Goal: Information Seeking & Learning: Find specific fact

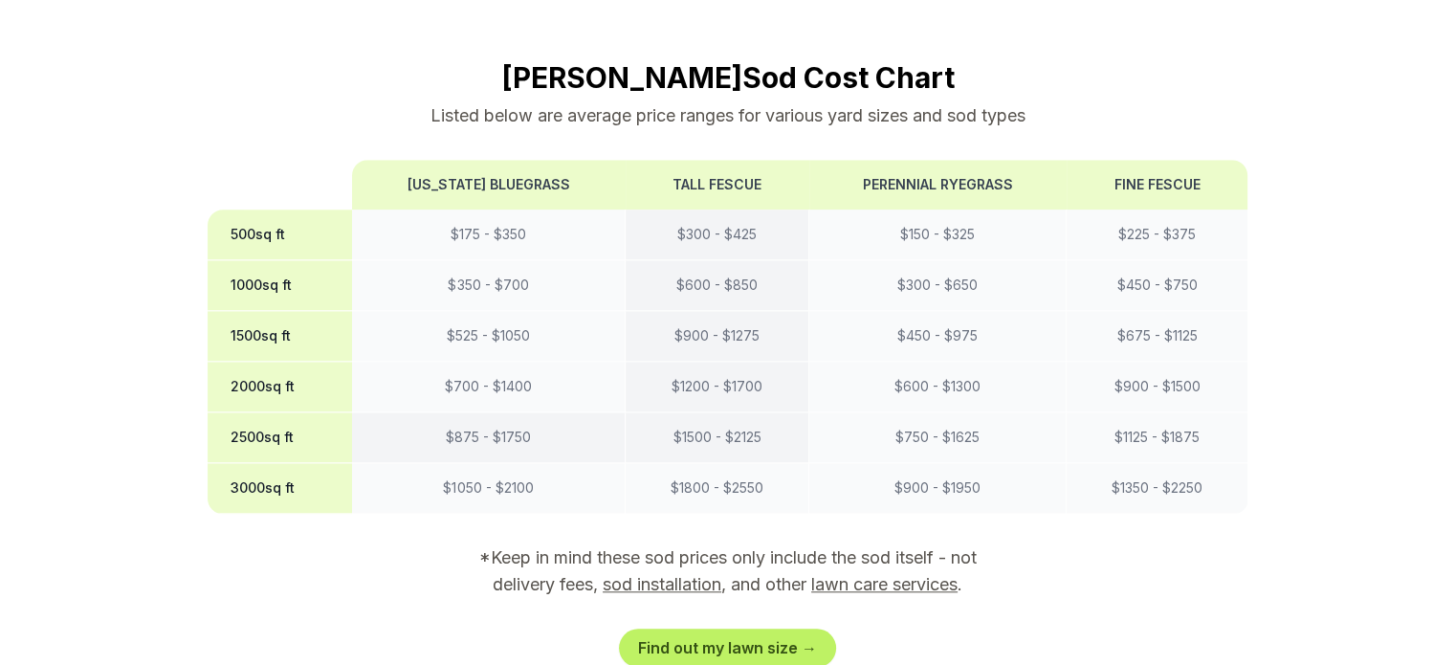
scroll to position [1695, 0]
click at [564, 363] on td "$ 700 - $ 1400" at bounding box center [489, 388] width 274 height 51
drag, startPoint x: 540, startPoint y: 351, endPoint x: 428, endPoint y: 352, distance: 111.9
click at [428, 363] on td "$ 700 - $ 1400" at bounding box center [489, 388] width 274 height 51
click at [444, 539] on section "Logan Sod Cost Chart Listed below are average price ranges for various yard siz…" at bounding box center [728, 364] width 1041 height 607
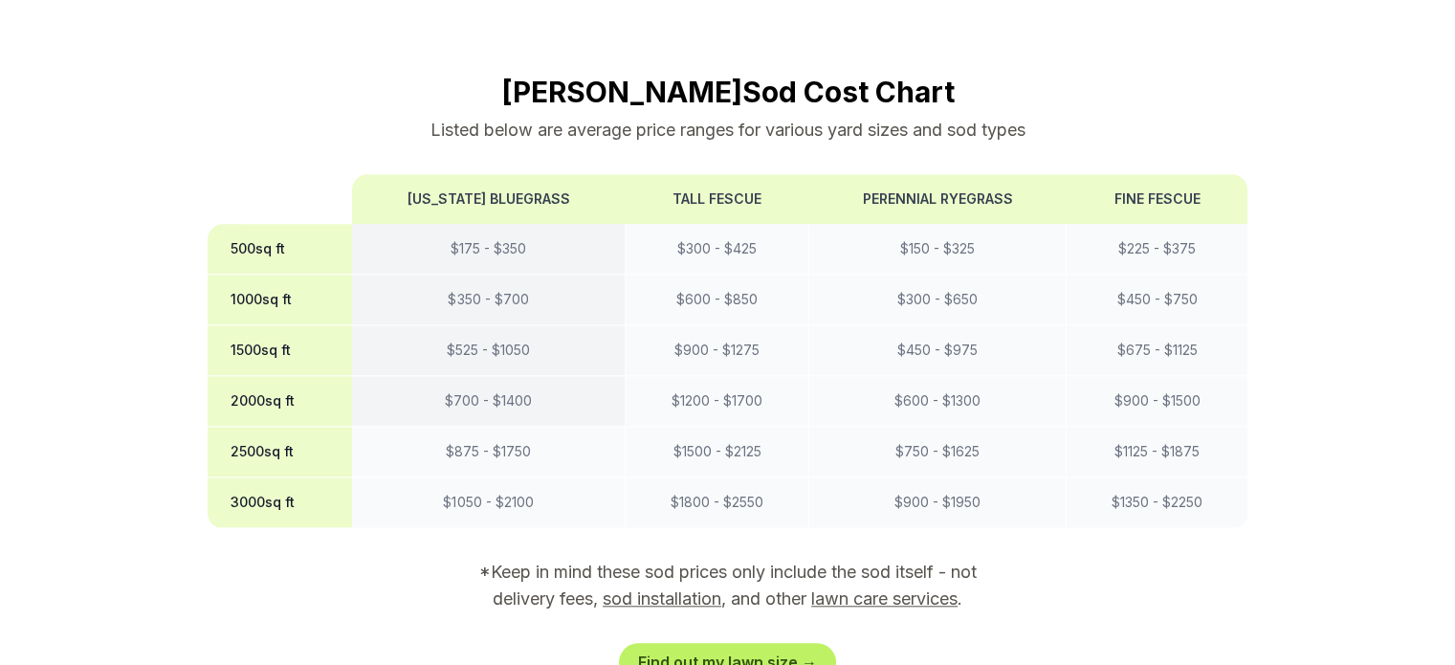
scroll to position [1700, 0]
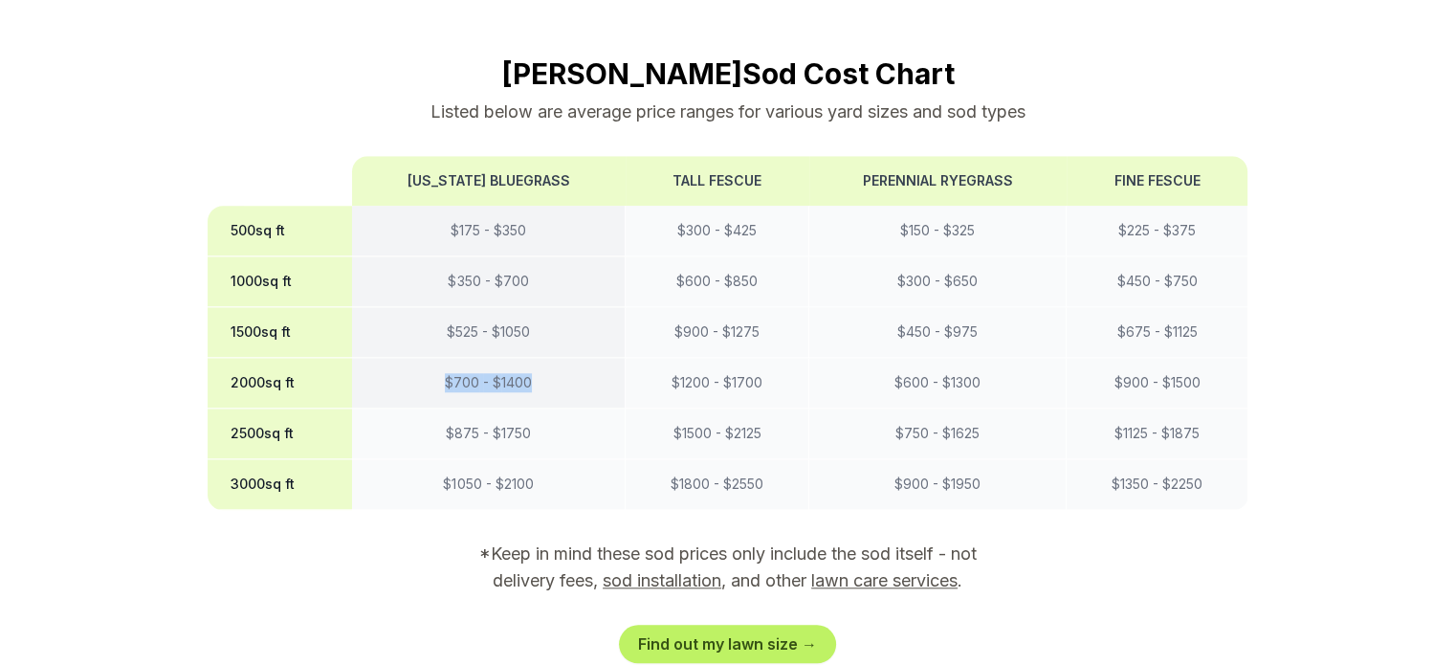
drag, startPoint x: 440, startPoint y: 346, endPoint x: 570, endPoint y: 343, distance: 130.1
click at [570, 358] on td "$ 700 - $ 1400" at bounding box center [489, 383] width 274 height 51
drag, startPoint x: 568, startPoint y: 344, endPoint x: 407, endPoint y: 342, distance: 161.7
click at [407, 358] on td "$ 700 - $ 1400" at bounding box center [489, 383] width 274 height 51
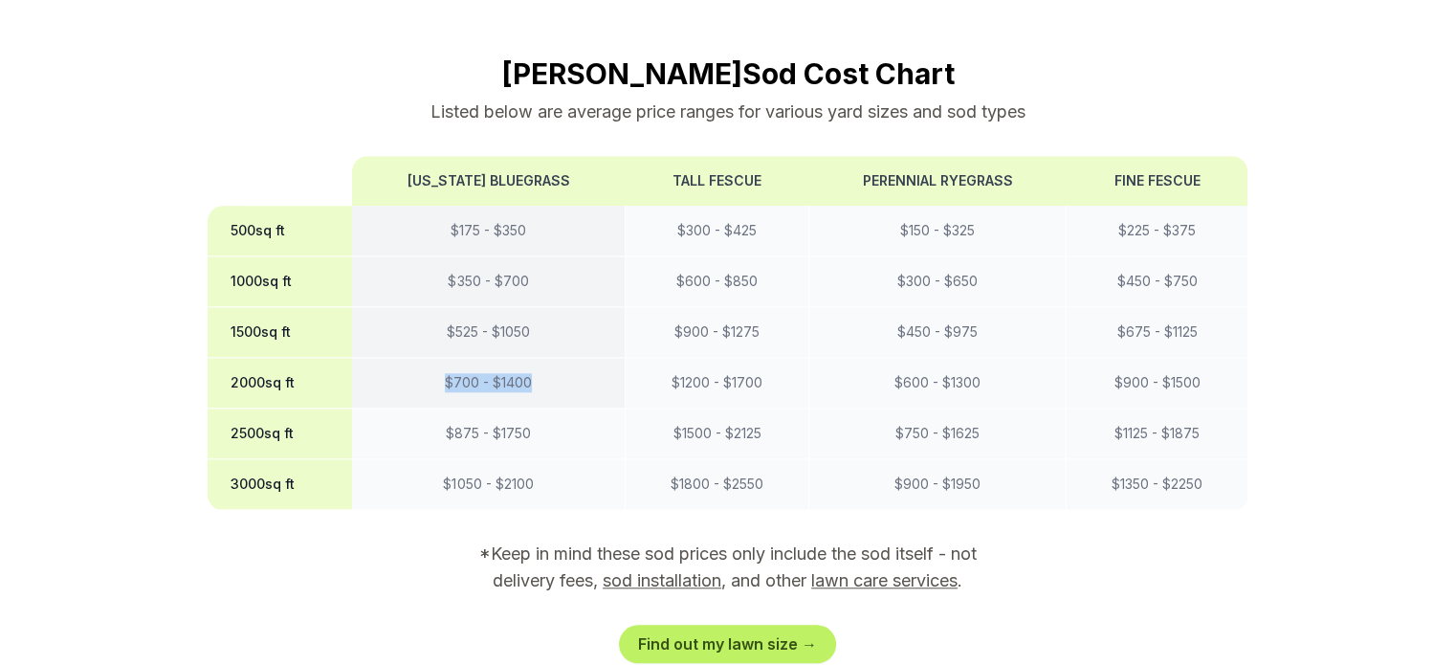
click at [407, 358] on td "$ 700 - $ 1400" at bounding box center [489, 383] width 274 height 51
drag, startPoint x: 407, startPoint y: 342, endPoint x: 553, endPoint y: 352, distance: 146.7
click at [553, 358] on td "$ 700 - $ 1400" at bounding box center [489, 383] width 274 height 51
drag, startPoint x: 568, startPoint y: 344, endPoint x: 395, endPoint y: 357, distance: 173.6
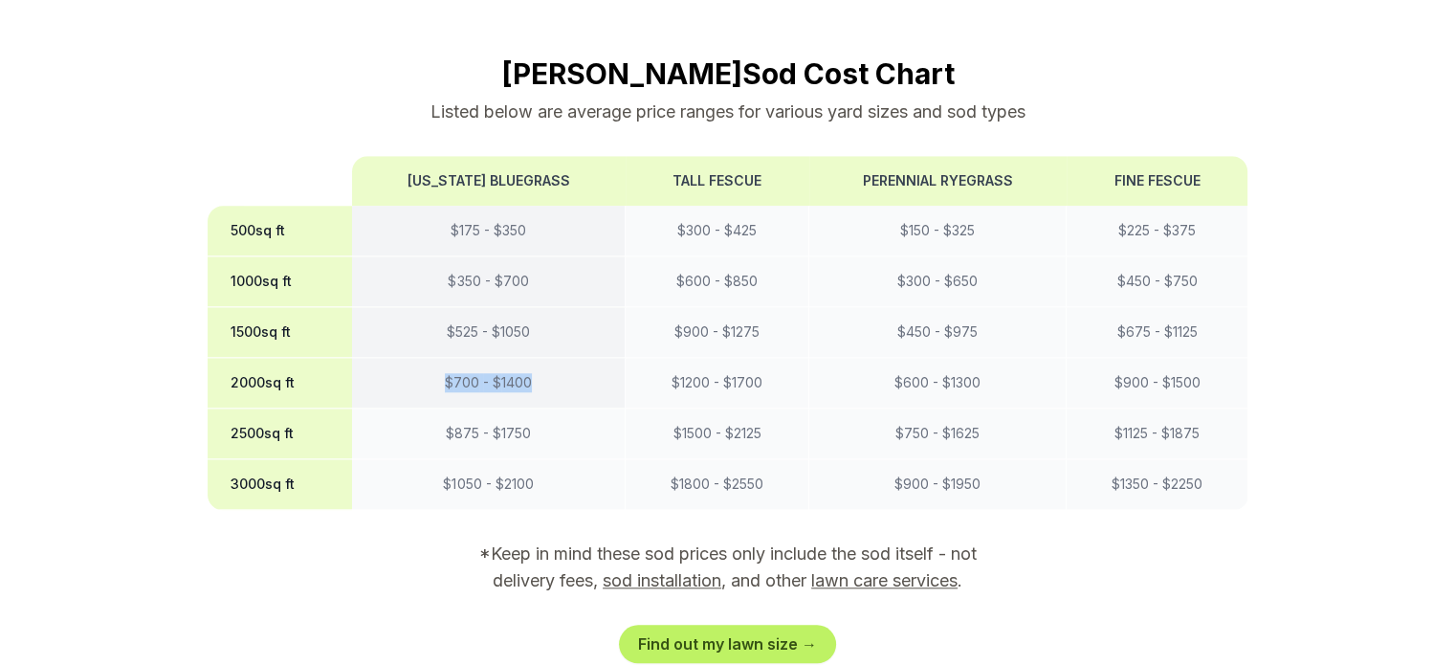
click at [395, 358] on td "$ 700 - $ 1400" at bounding box center [489, 383] width 274 height 51
